Goal: Task Accomplishment & Management: Manage account settings

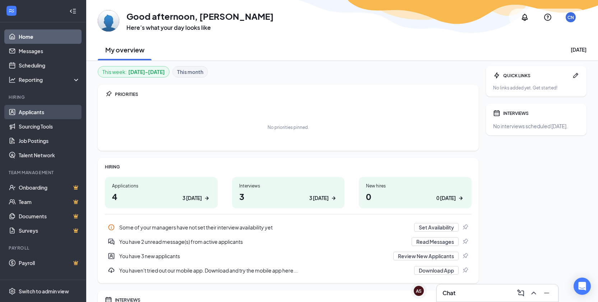
click at [51, 109] on link "Applicants" at bounding box center [49, 112] width 61 height 14
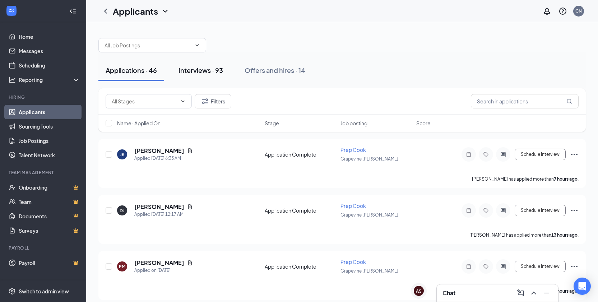
click at [200, 75] on button "Interviews · 93" at bounding box center [200, 71] width 59 height 22
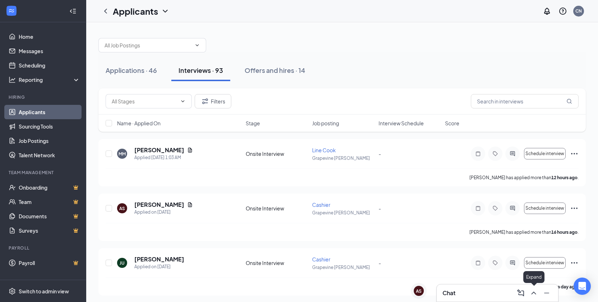
click at [531, 294] on icon "ChevronUp" at bounding box center [533, 293] width 9 height 9
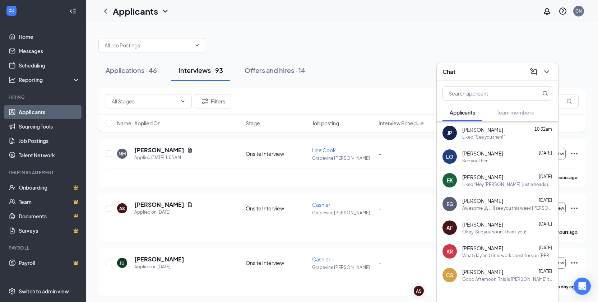
scroll to position [93, 0]
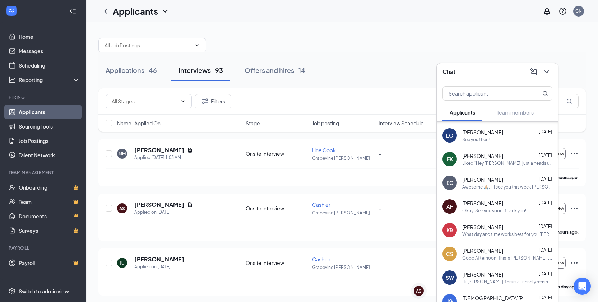
click at [475, 205] on span "[PERSON_NAME]" at bounding box center [482, 203] width 41 height 7
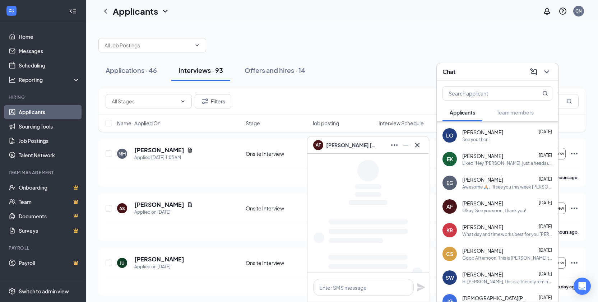
click at [468, 224] on span "[PERSON_NAME]" at bounding box center [482, 226] width 41 height 7
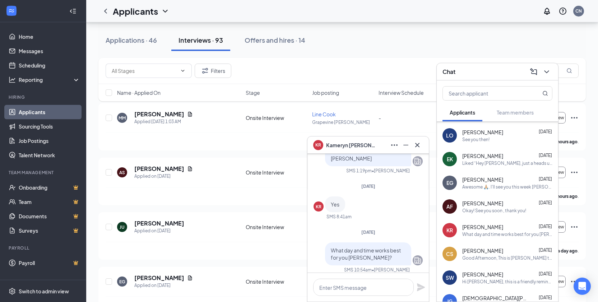
scroll to position [0, 0]
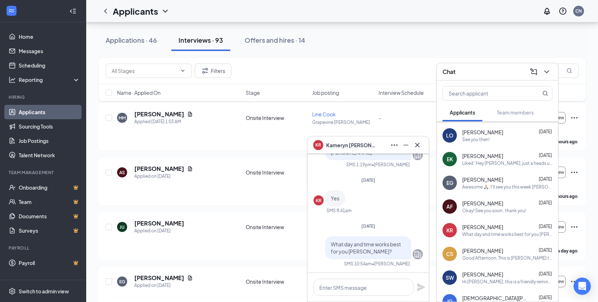
click at [484, 253] on span "[PERSON_NAME]" at bounding box center [482, 250] width 41 height 7
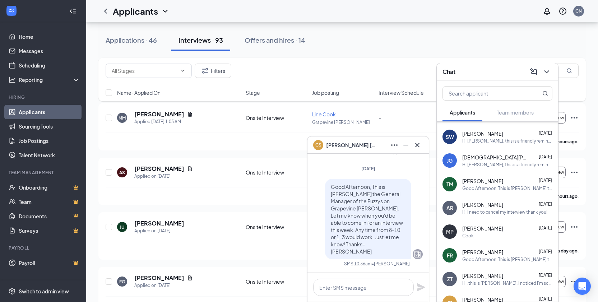
scroll to position [237, 0]
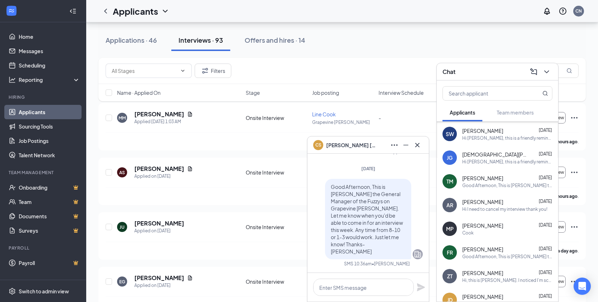
click at [479, 201] on span "[PERSON_NAME]" at bounding box center [482, 201] width 41 height 7
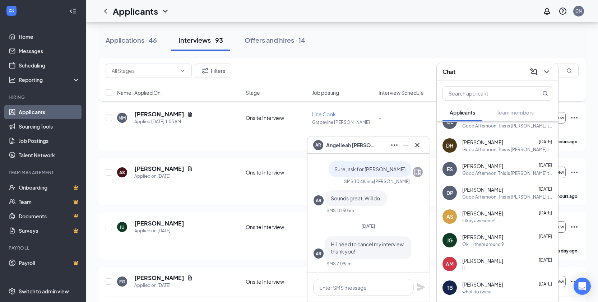
scroll to position [545, 0]
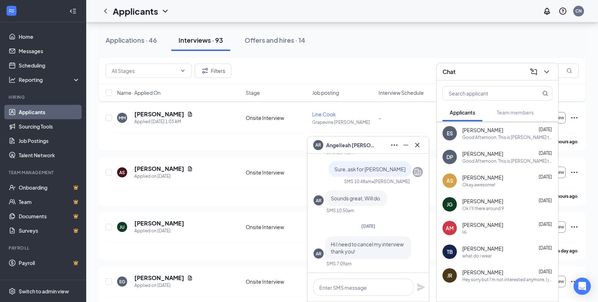
click at [481, 188] on div "AS [PERSON_NAME] [DATE] Okay awesome!" at bounding box center [497, 181] width 121 height 24
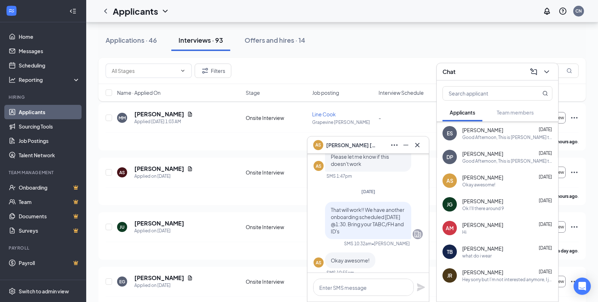
scroll to position [0, 0]
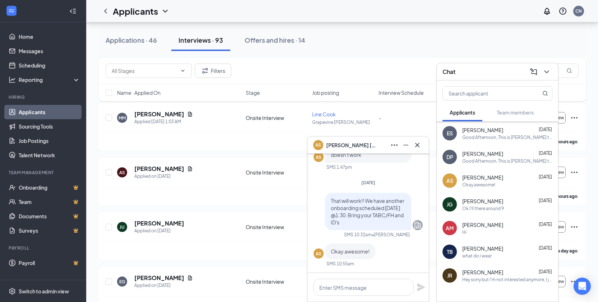
click at [353, 144] on span "[PERSON_NAME]" at bounding box center [351, 145] width 50 height 8
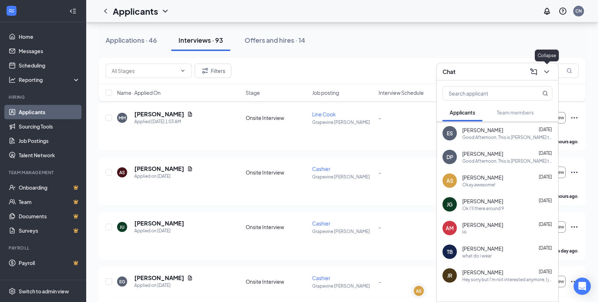
click at [546, 74] on icon "ChevronDown" at bounding box center [546, 71] width 9 height 9
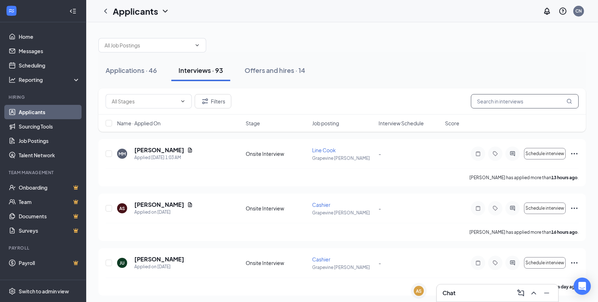
click at [494, 102] on input "text" at bounding box center [525, 101] width 108 height 14
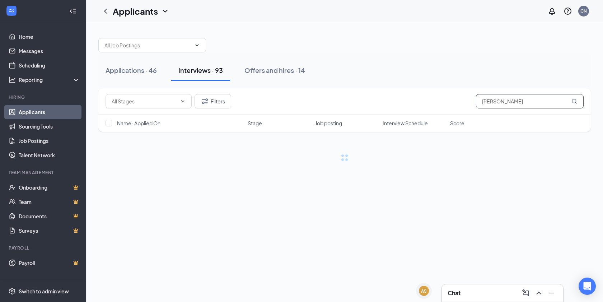
type input "[PERSON_NAME]"
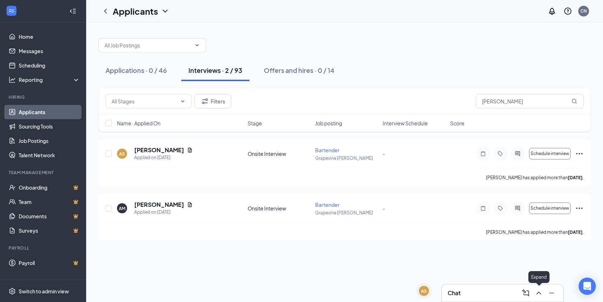
click at [541, 296] on icon "ChevronUp" at bounding box center [539, 293] width 9 height 9
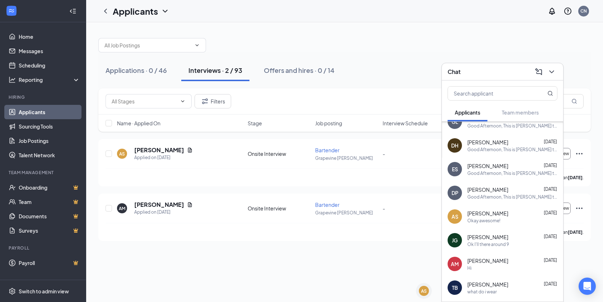
scroll to position [538, 0]
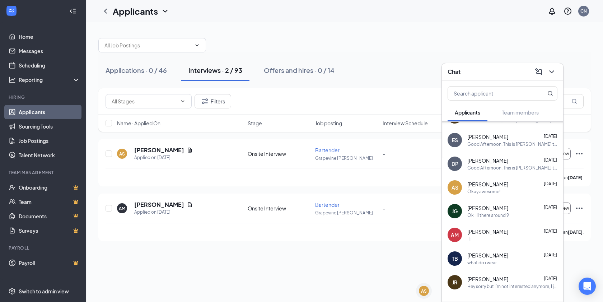
click at [499, 195] on div "AS [PERSON_NAME] [DATE] Okay awesome!" at bounding box center [502, 188] width 121 height 24
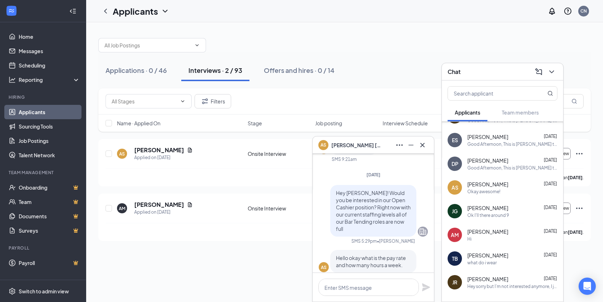
scroll to position [-610, 0]
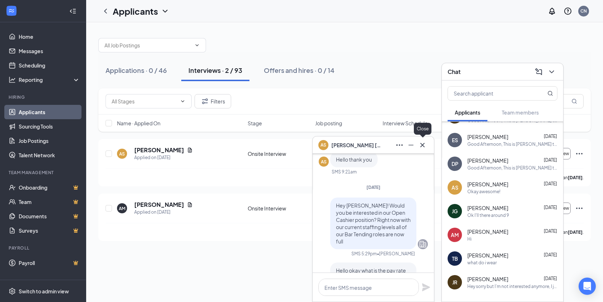
click at [425, 145] on icon "Cross" at bounding box center [422, 145] width 9 height 9
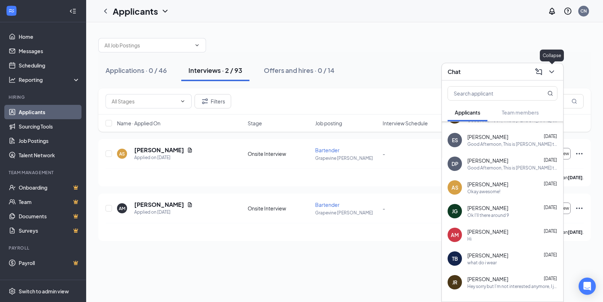
click at [553, 72] on icon "ChevronDown" at bounding box center [551, 71] width 9 height 9
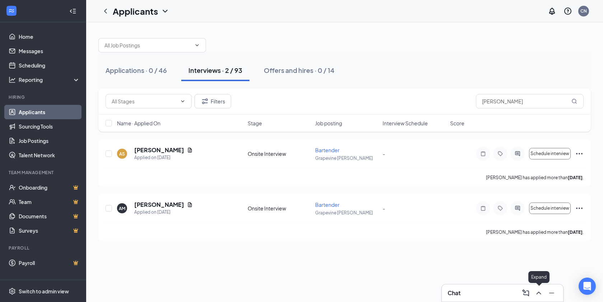
click at [536, 291] on icon "ChevronUp" at bounding box center [539, 293] width 9 height 9
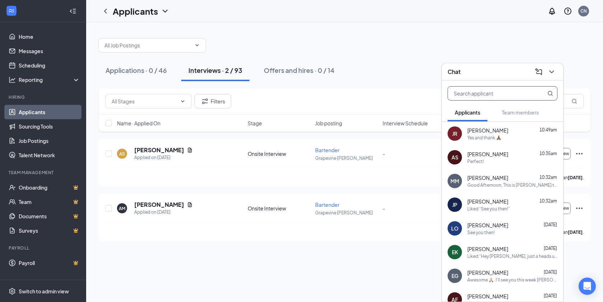
click at [472, 95] on input "text" at bounding box center [490, 94] width 85 height 14
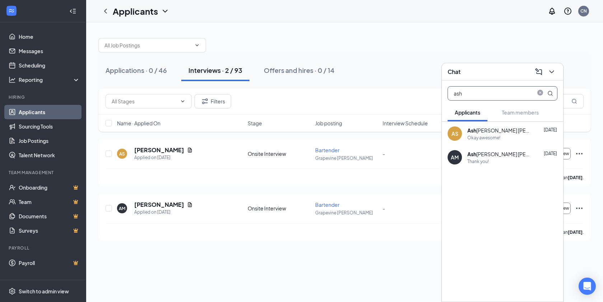
type input "ash"
click at [494, 135] on div "Okay awesome!" at bounding box center [483, 138] width 33 height 6
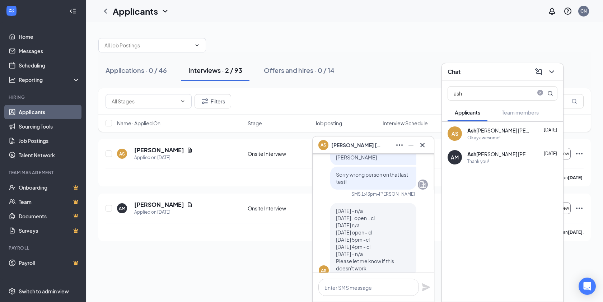
scroll to position [-108, 0]
